Goal: Obtain resource: Obtain resource

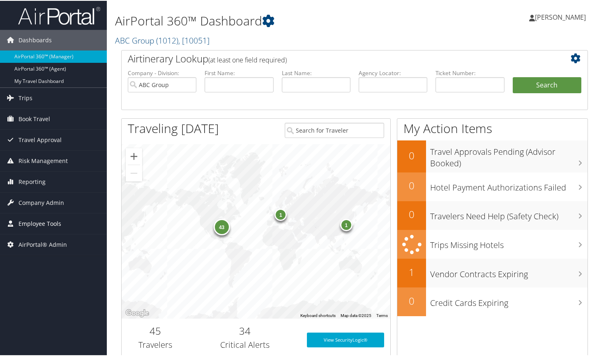
click at [42, 219] on span "Employee Tools" at bounding box center [39, 223] width 43 height 21
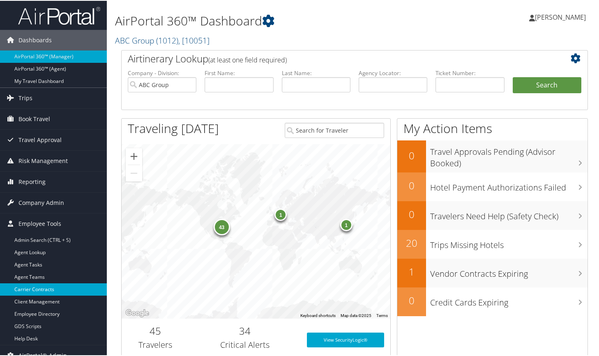
click at [60, 284] on link "Carrier Contracts" at bounding box center [53, 289] width 107 height 12
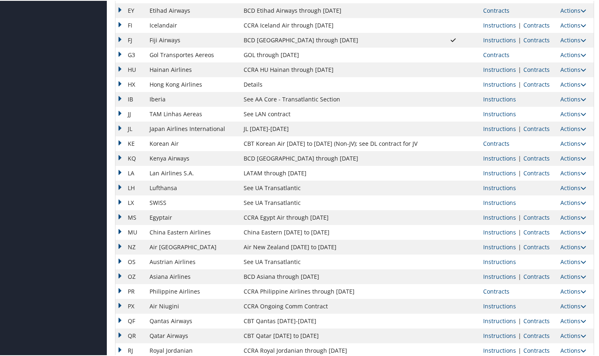
scroll to position [604, 0]
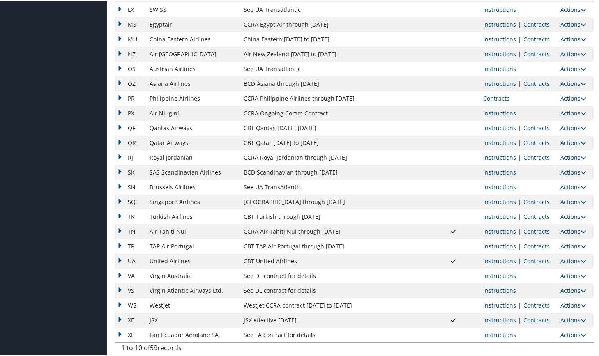
click at [540, 226] on td "Instructions | Contracts" at bounding box center [517, 231] width 77 height 15
click at [540, 233] on link "Contracts" at bounding box center [536, 231] width 26 height 8
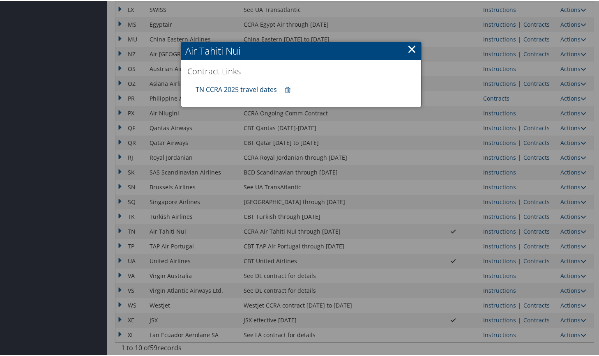
click at [232, 88] on link "TN CCRA 2025 travel dates" at bounding box center [236, 88] width 81 height 9
click at [409, 49] on link "×" at bounding box center [411, 48] width 9 height 16
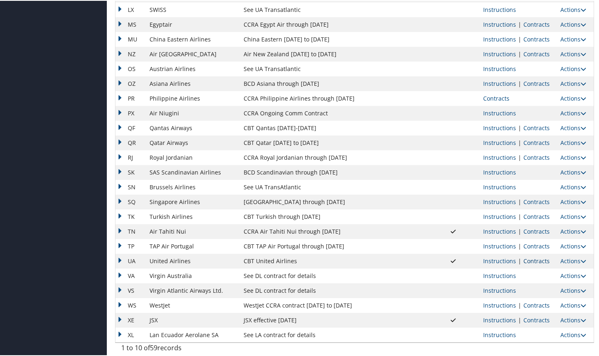
click at [527, 261] on link "Contracts" at bounding box center [536, 260] width 26 height 8
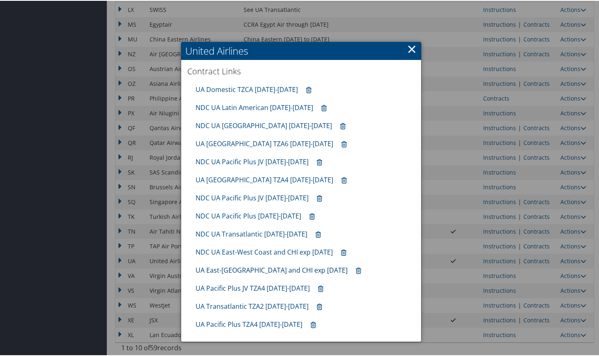
click at [237, 271] on link "UA East-[GEOGRAPHIC_DATA] and CHI exp [DATE]" at bounding box center [272, 269] width 152 height 9
click at [412, 48] on link "×" at bounding box center [411, 48] width 9 height 16
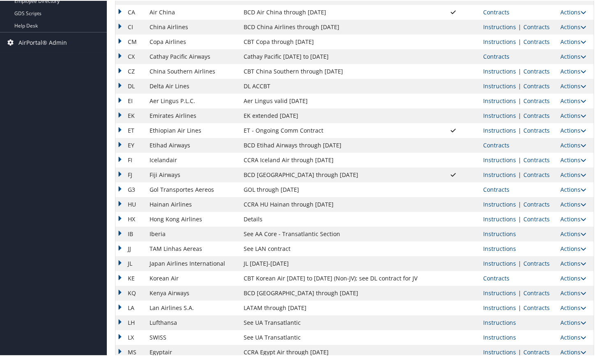
scroll to position [262, 0]
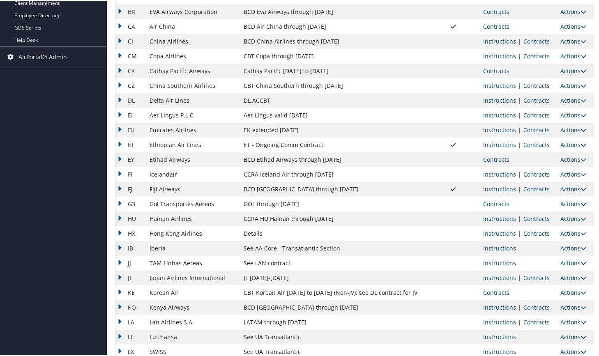
click at [541, 85] on link "Contracts" at bounding box center [536, 85] width 26 height 8
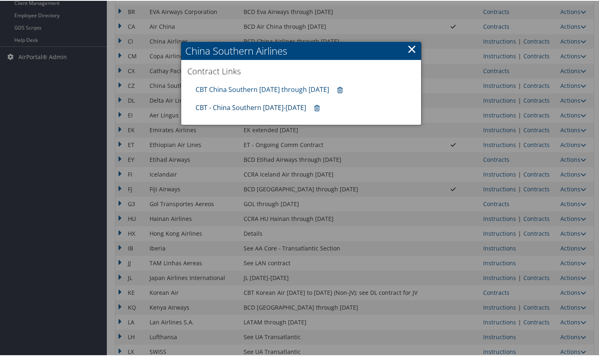
click at [235, 106] on link "CBT - China Southern [DATE]-[DATE]" at bounding box center [251, 106] width 111 height 9
click at [411, 51] on link "×" at bounding box center [411, 48] width 9 height 16
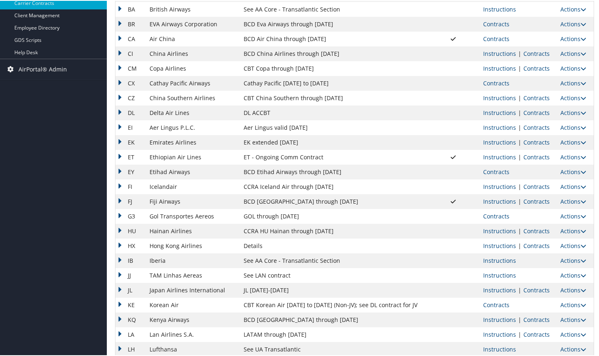
scroll to position [274, 0]
